Goal: Contribute content: Add original content to the website for others to see

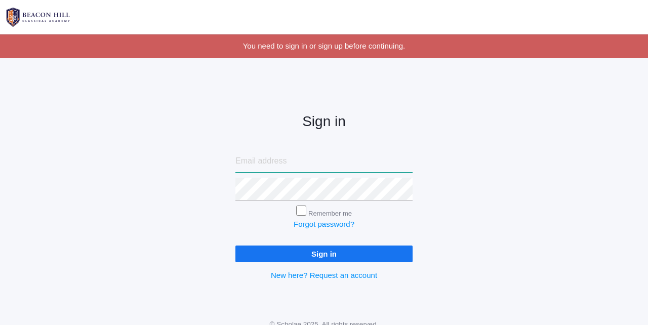
type input "[PERSON_NAME][EMAIL_ADDRESS][DOMAIN_NAME]"
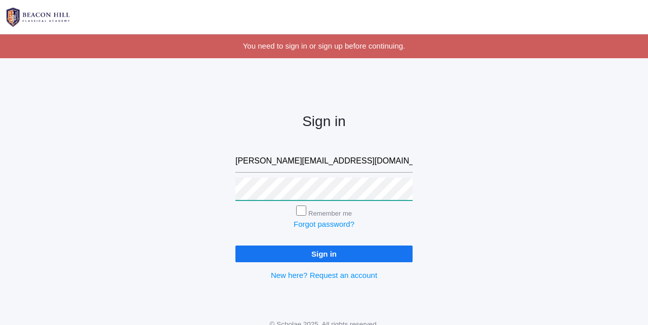
click at [324, 251] on input "Sign in" at bounding box center [323, 253] width 177 height 17
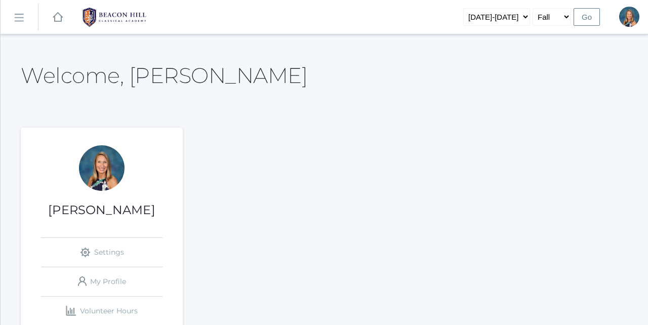
click at [18, 20] on rect at bounding box center [19, 18] width 16 height 16
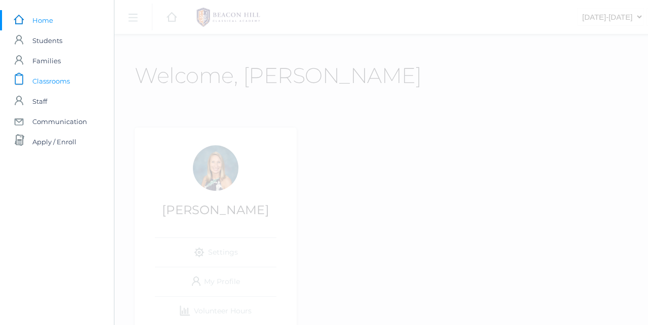
click at [50, 82] on span "Classrooms" at bounding box center [50, 81] width 37 height 20
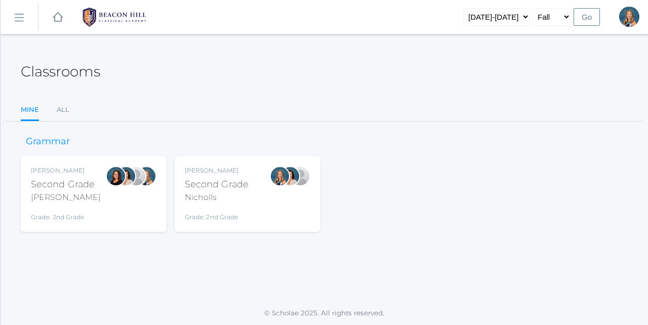
click at [209, 202] on div "Nicholls" at bounding box center [217, 197] width 64 height 12
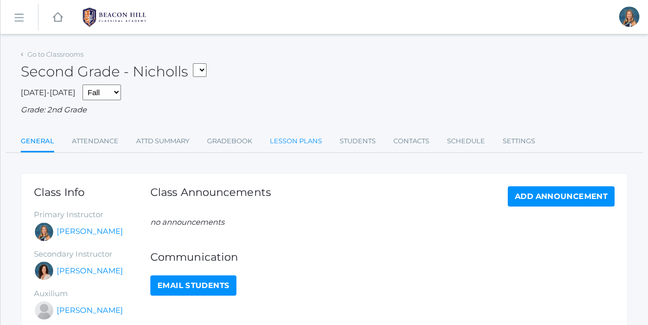
click at [292, 137] on link "Lesson Plans" at bounding box center [296, 141] width 52 height 20
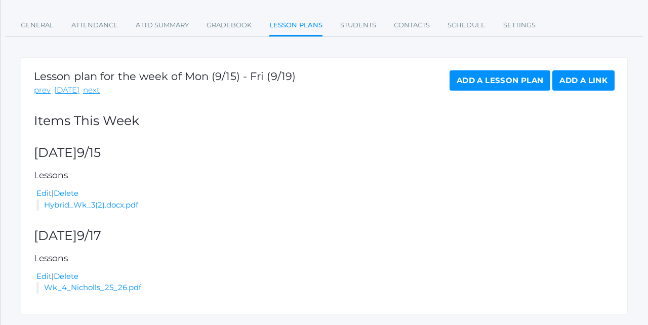
scroll to position [122, 0]
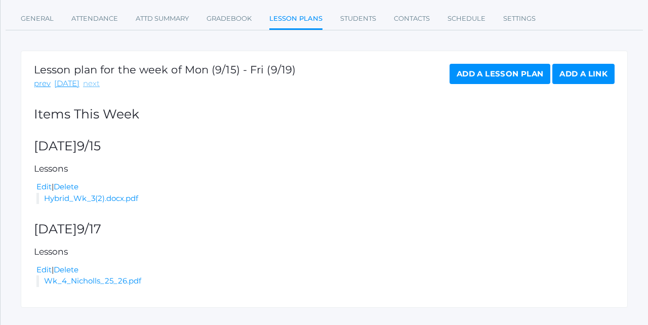
click at [89, 81] on link "next" at bounding box center [91, 84] width 17 height 12
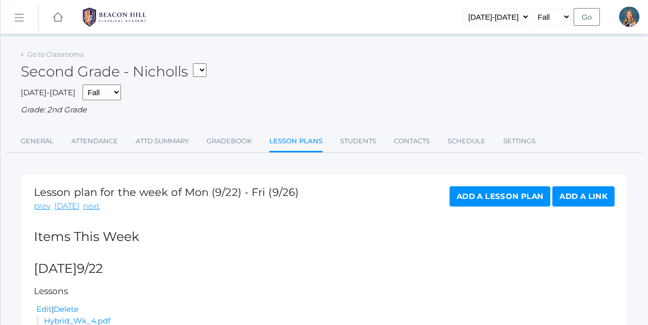
click at [497, 196] on link "Add a Lesson Plan" at bounding box center [499, 196] width 101 height 20
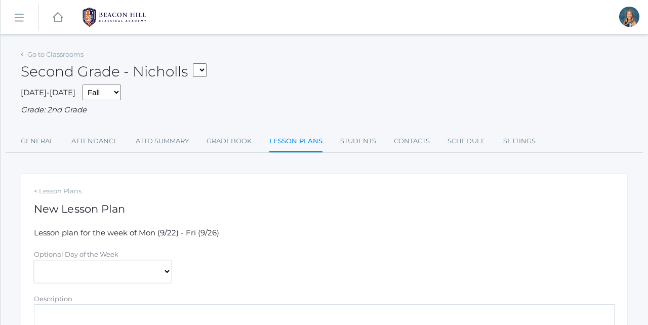
select select "2025-09-24"
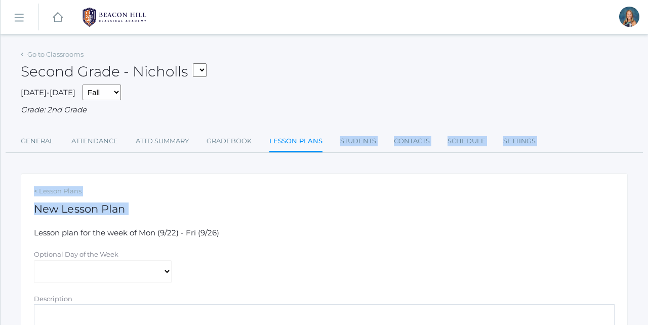
drag, startPoint x: 322, startPoint y: 216, endPoint x: 334, endPoint y: 113, distance: 103.4
click at [334, 113] on div "Go to Classrooms Second Grade - Nicholls 02LA - Second Grade Nicholls 02LA - Se…" at bounding box center [324, 291] width 607 height 489
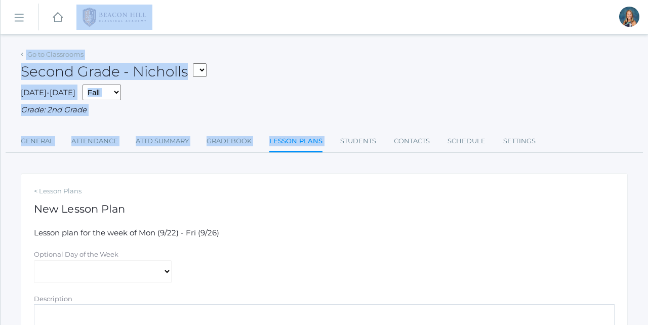
drag, startPoint x: 334, startPoint y: 113, endPoint x: 338, endPoint y: 12, distance: 100.8
click at [338, 12] on div "icons/ui/navigation/hamburger Created with Sketch. icons/ui/navigation/home Cre…" at bounding box center [324, 286] width 648 height 572
click at [413, 31] on div "icons/ui/navigation/hamburger Created with Sketch. icons/ui/navigation/home Cre…" at bounding box center [324, 17] width 647 height 34
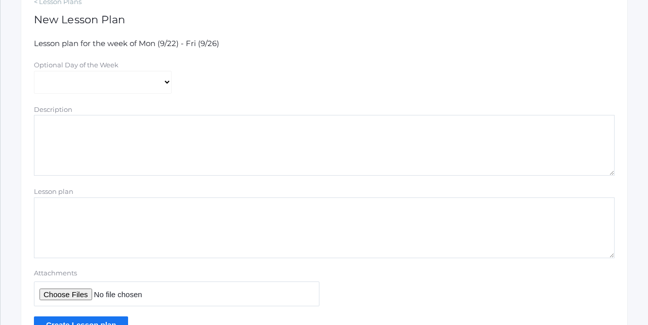
scroll to position [197, 0]
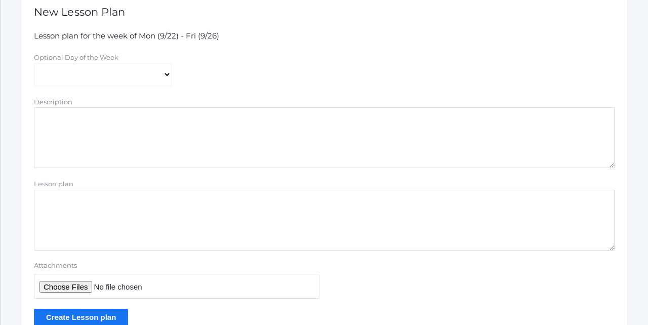
click at [74, 284] on input "Attachments" at bounding box center [176, 286] width 285 height 25
type input "C:\fakepath\Objectives Wk 5 Nicholls 25_26.pdf"
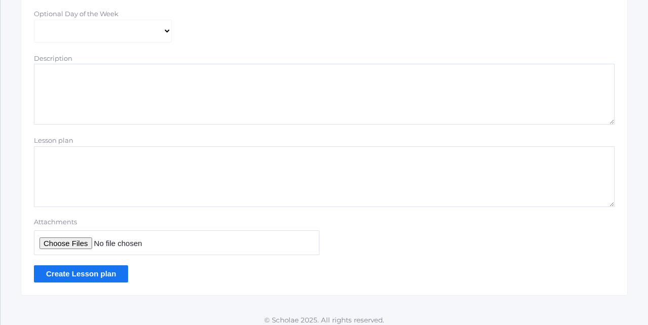
scroll to position [241, 0]
click at [93, 266] on input "Create Lesson plan" at bounding box center [81, 272] width 94 height 17
